Goal: Information Seeking & Learning: Understand process/instructions

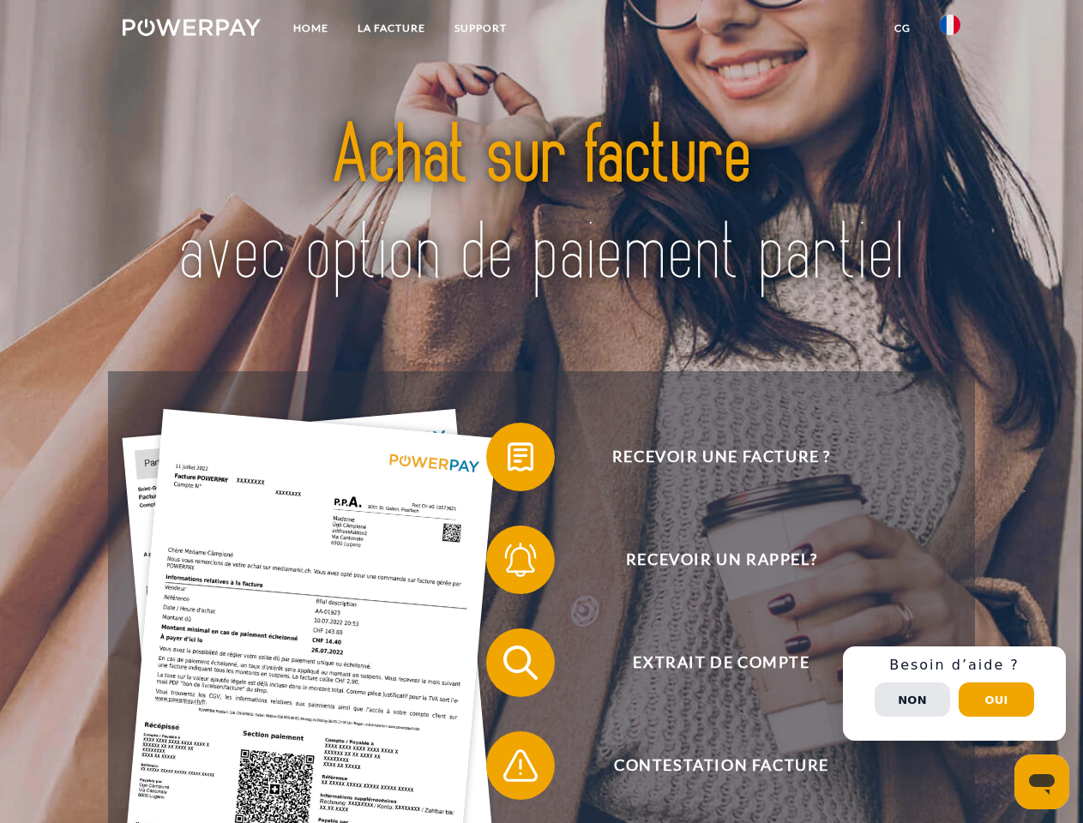
click at [191, 30] on img at bounding box center [192, 27] width 138 height 17
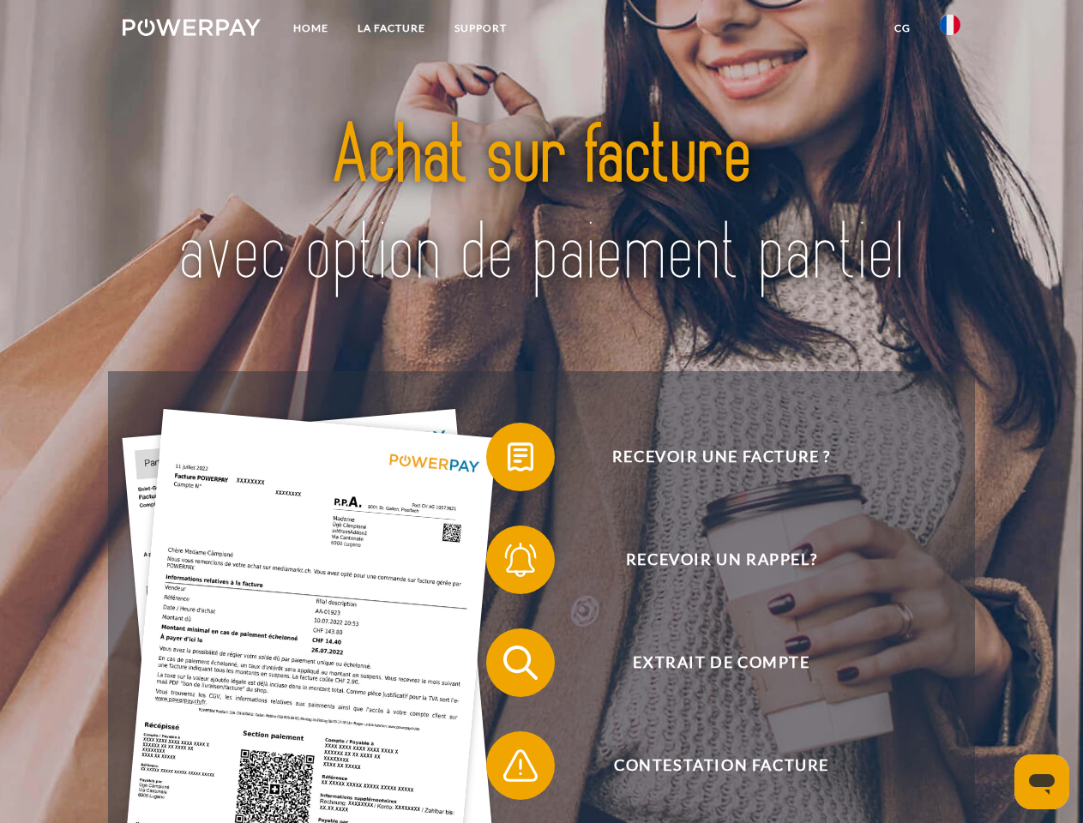
click at [950, 30] on img at bounding box center [950, 25] width 21 height 21
click at [902, 28] on link "CG" at bounding box center [902, 28] width 45 height 31
click at [508, 460] on span at bounding box center [495, 457] width 86 height 86
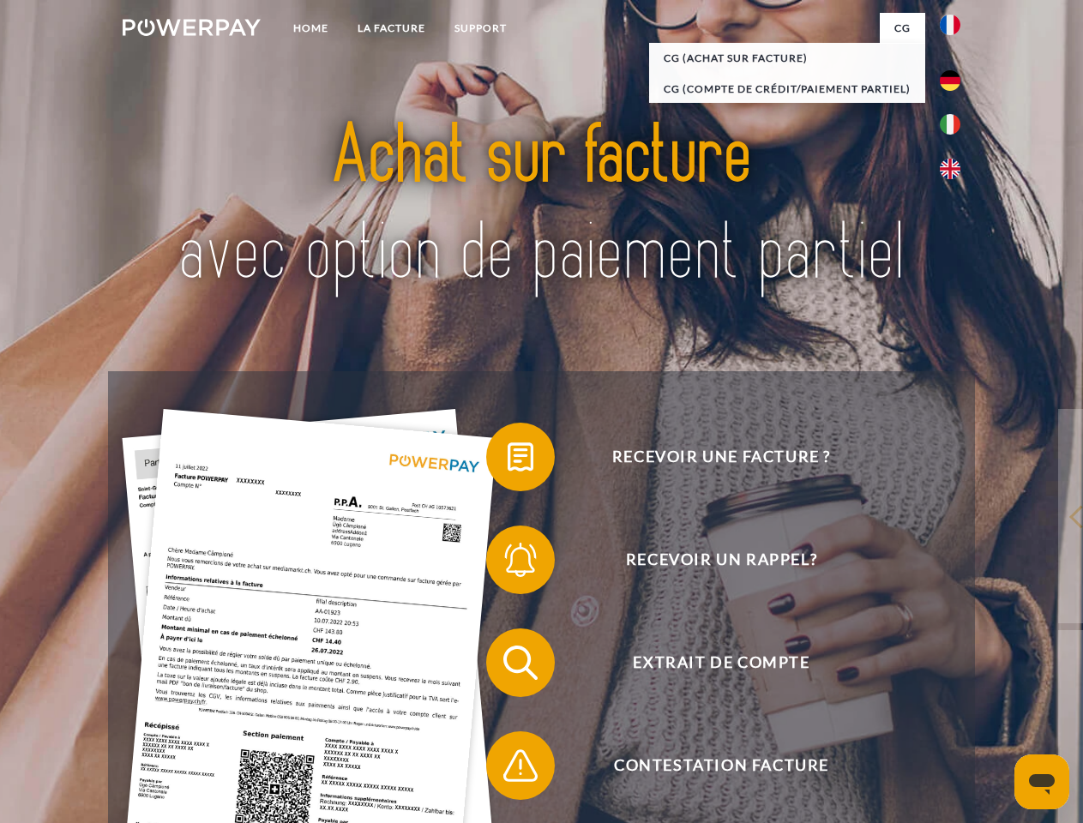
click at [508, 563] on span at bounding box center [495, 560] width 86 height 86
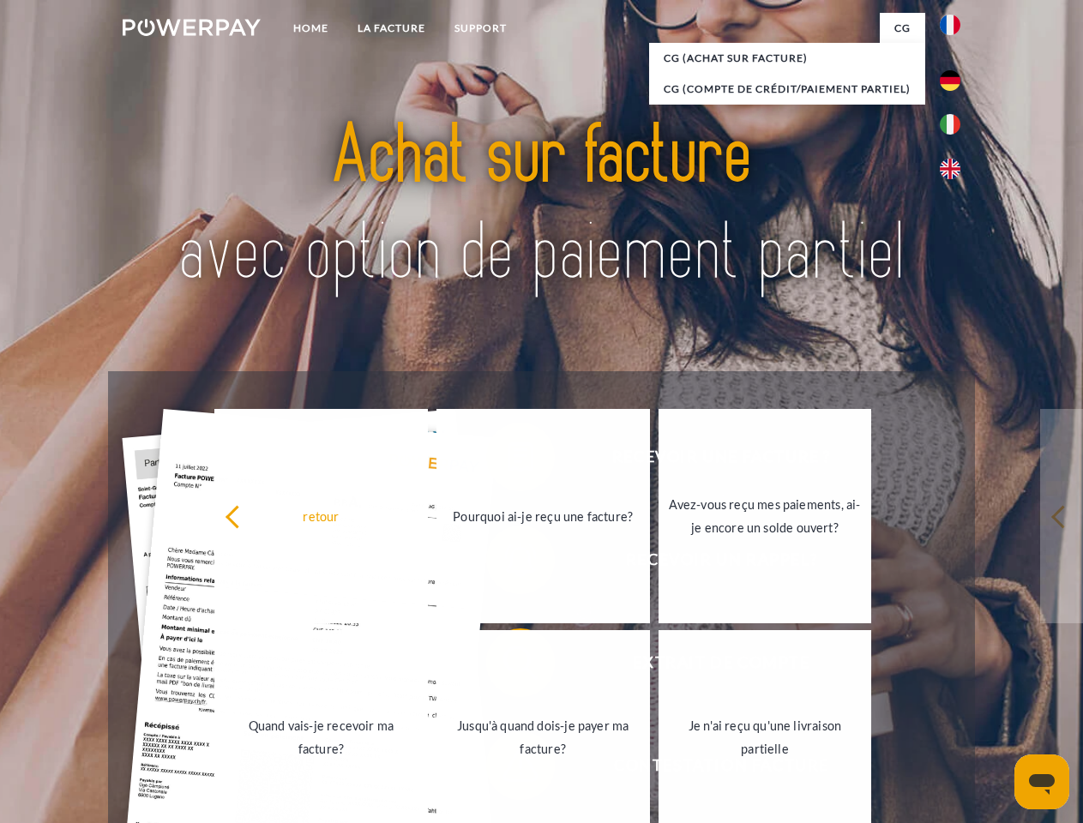
click at [508, 666] on link "Jusqu'à quand dois-je payer ma facture?" at bounding box center [543, 737] width 214 height 214
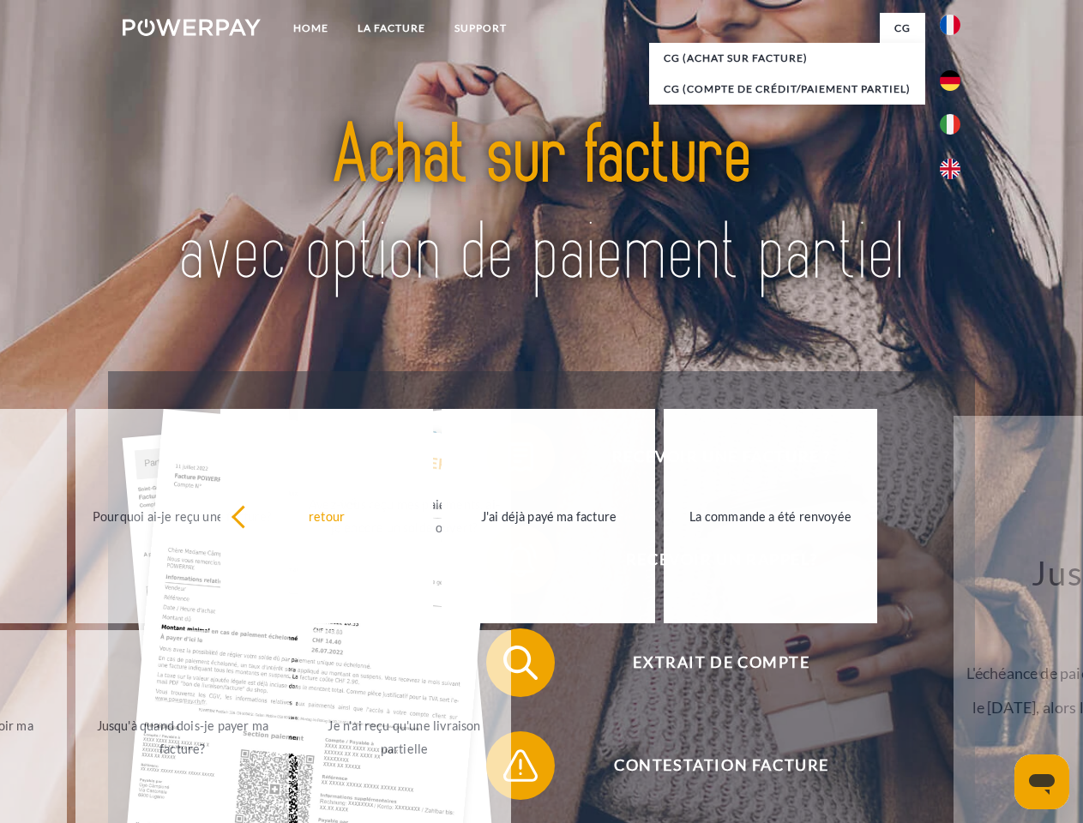
click at [508, 769] on span at bounding box center [495, 766] width 86 height 86
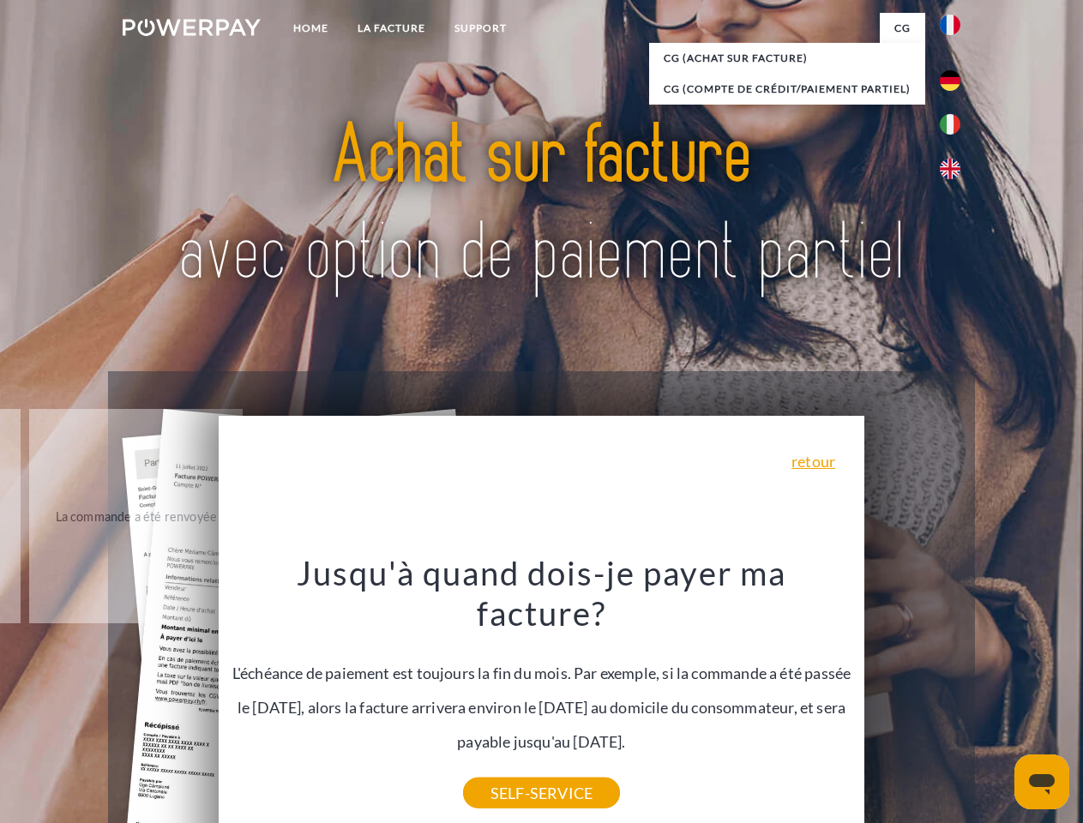
click at [954, 694] on div "Recevoir une facture ? Recevoir un rappel? Extrait de compte retour" at bounding box center [541, 714] width 866 height 686
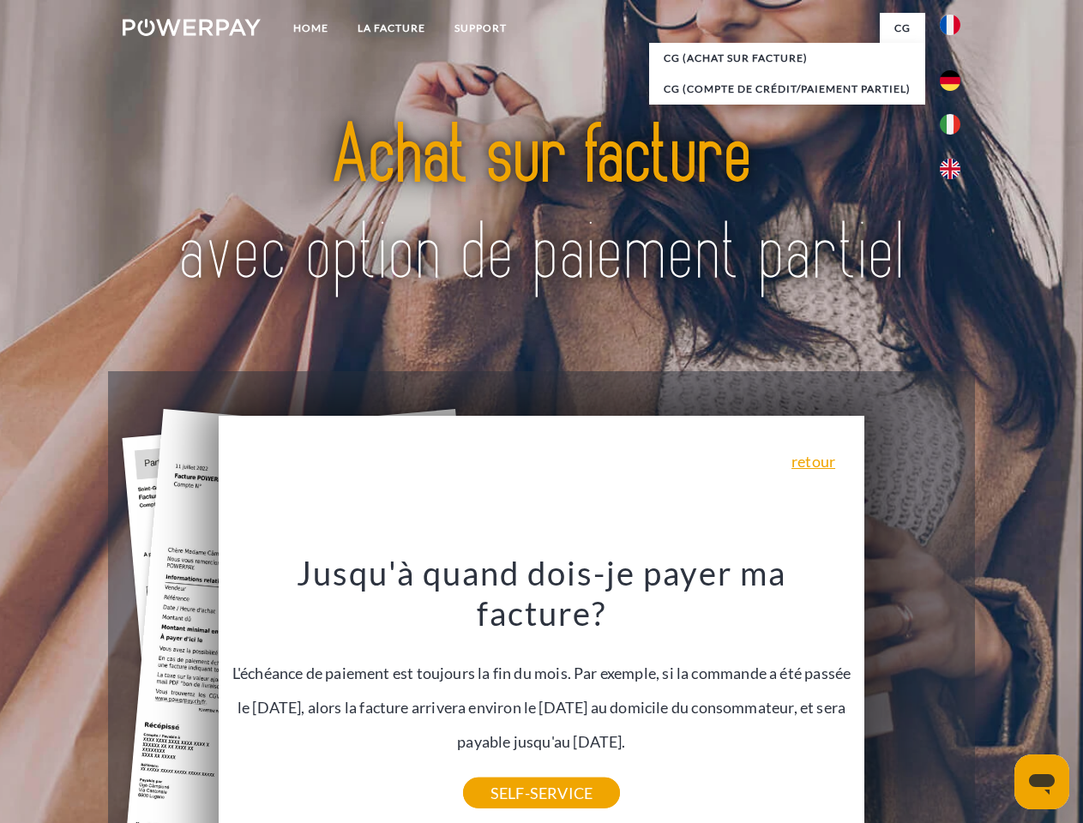
click at [912, 697] on span "Extrait de compte" at bounding box center [721, 663] width 420 height 69
click at [996, 700] on header "Home LA FACTURE Support" at bounding box center [541, 592] width 1083 height 1184
